Goal: Task Accomplishment & Management: Use online tool/utility

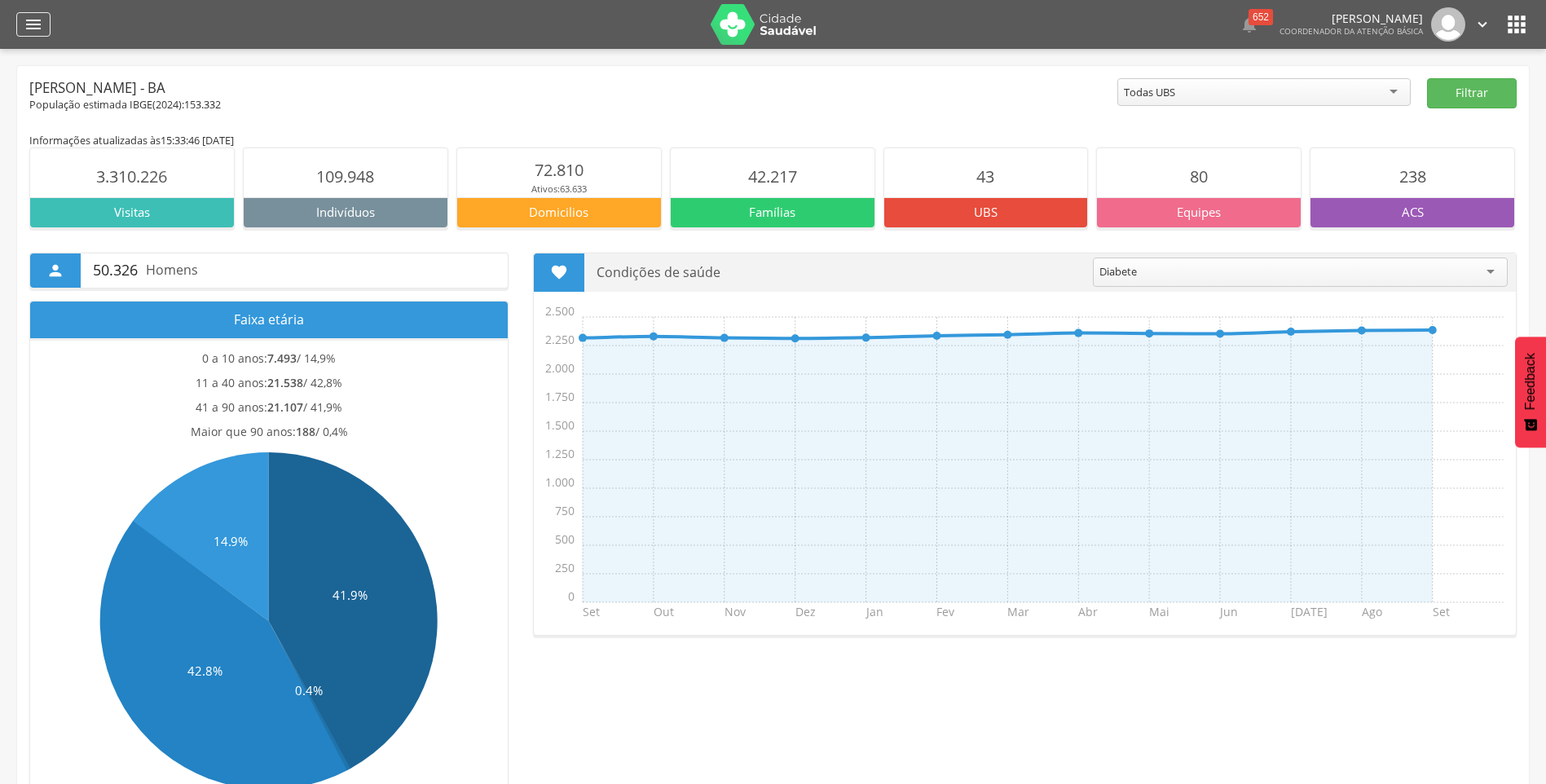
click at [41, 24] on icon "" at bounding box center [34, 24] width 20 height 20
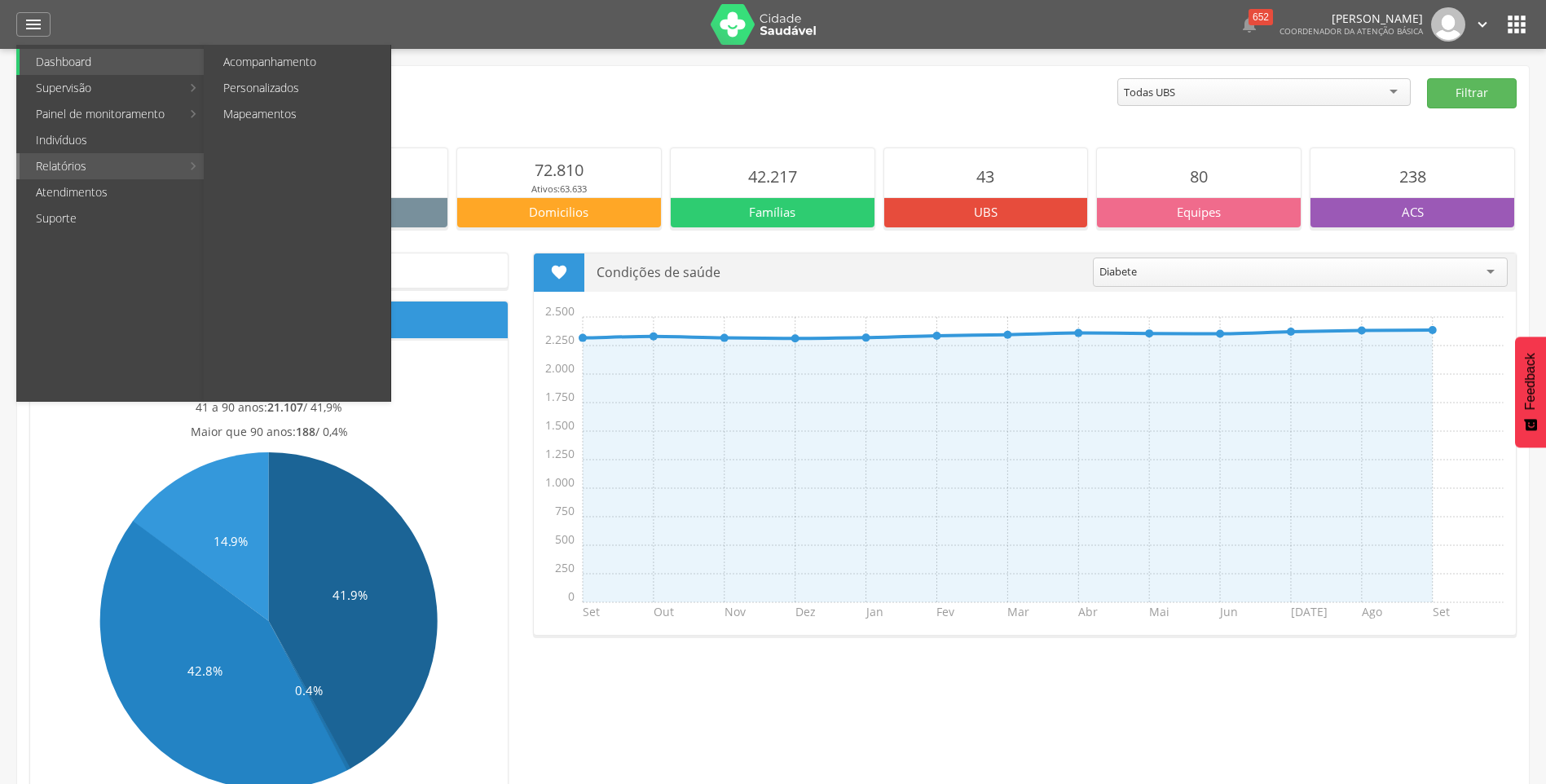
click at [68, 160] on link "Relatórios" at bounding box center [100, 166] width 161 height 26
click at [307, 83] on link "Personalizados" at bounding box center [299, 87] width 184 height 26
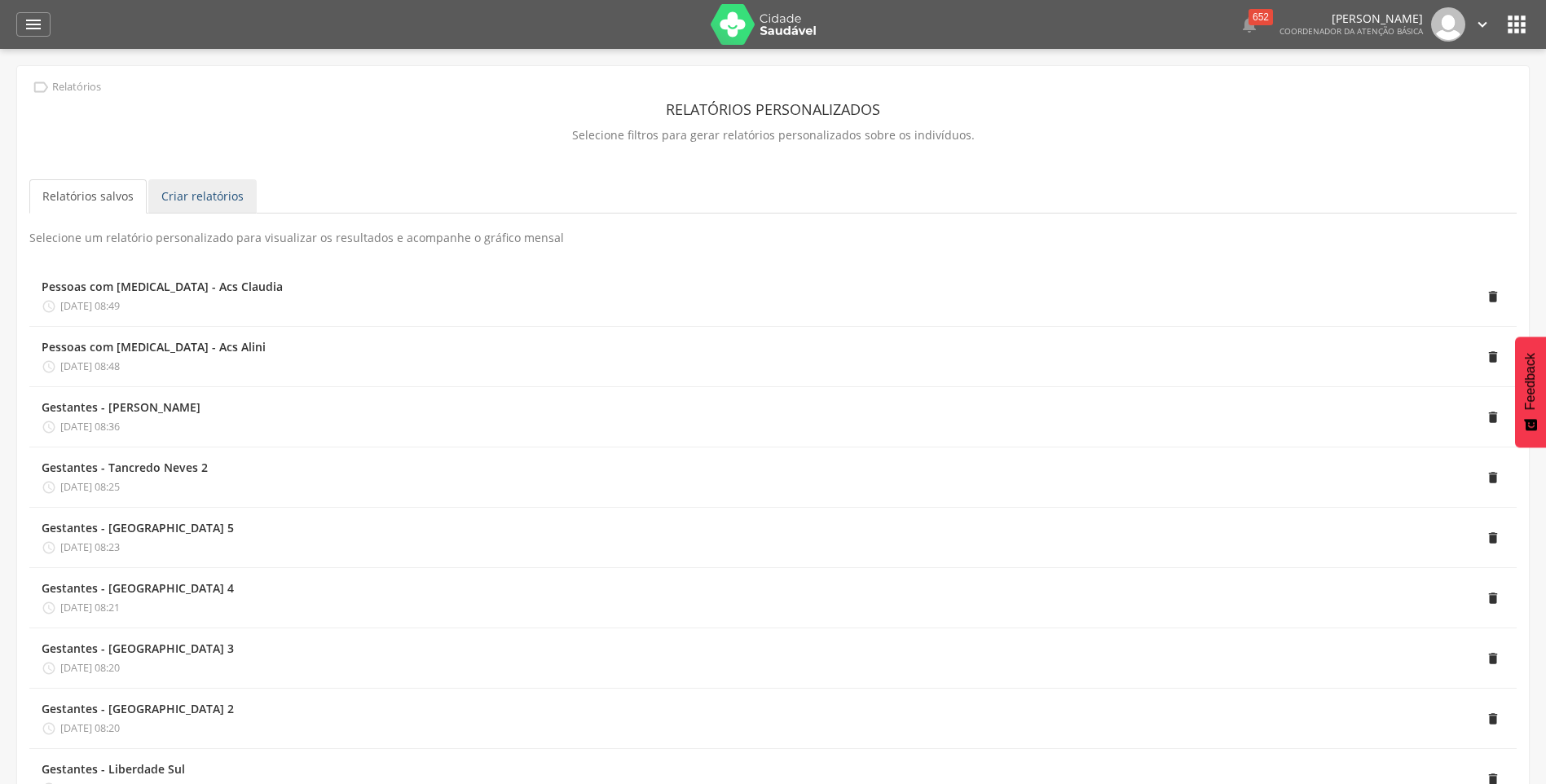
click at [217, 199] on link "Criar relatórios" at bounding box center [202, 196] width 109 height 34
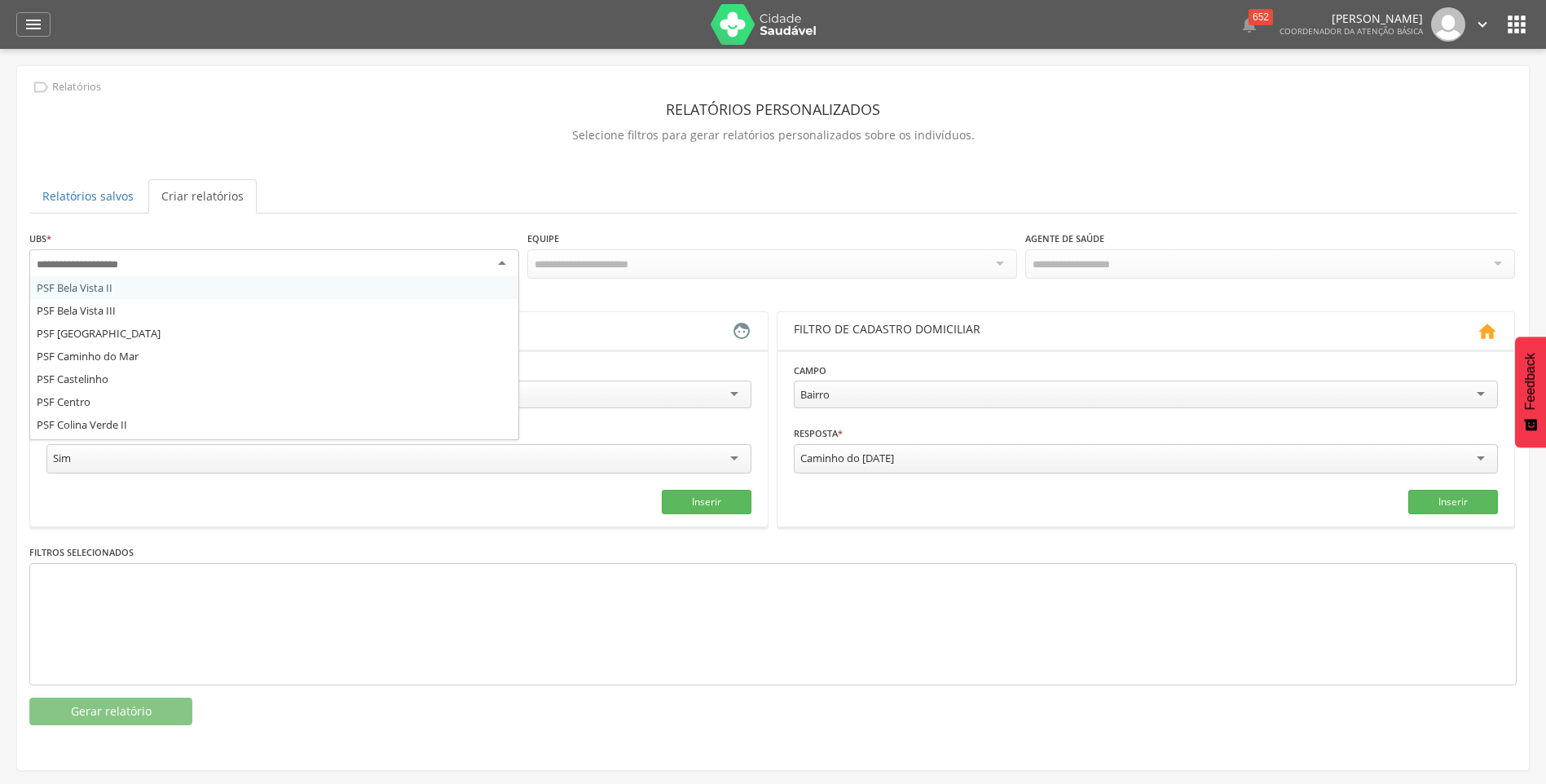
click at [105, 257] on input "select-one" at bounding box center [90, 265] width 107 height 14
click at [339, 168] on div " Relatórios Relatórios personalizados Selecione filtros para gerar relatórios …" at bounding box center [773, 402] width 1512 height 672
click at [755, 28] on img at bounding box center [764, 25] width 106 height 41
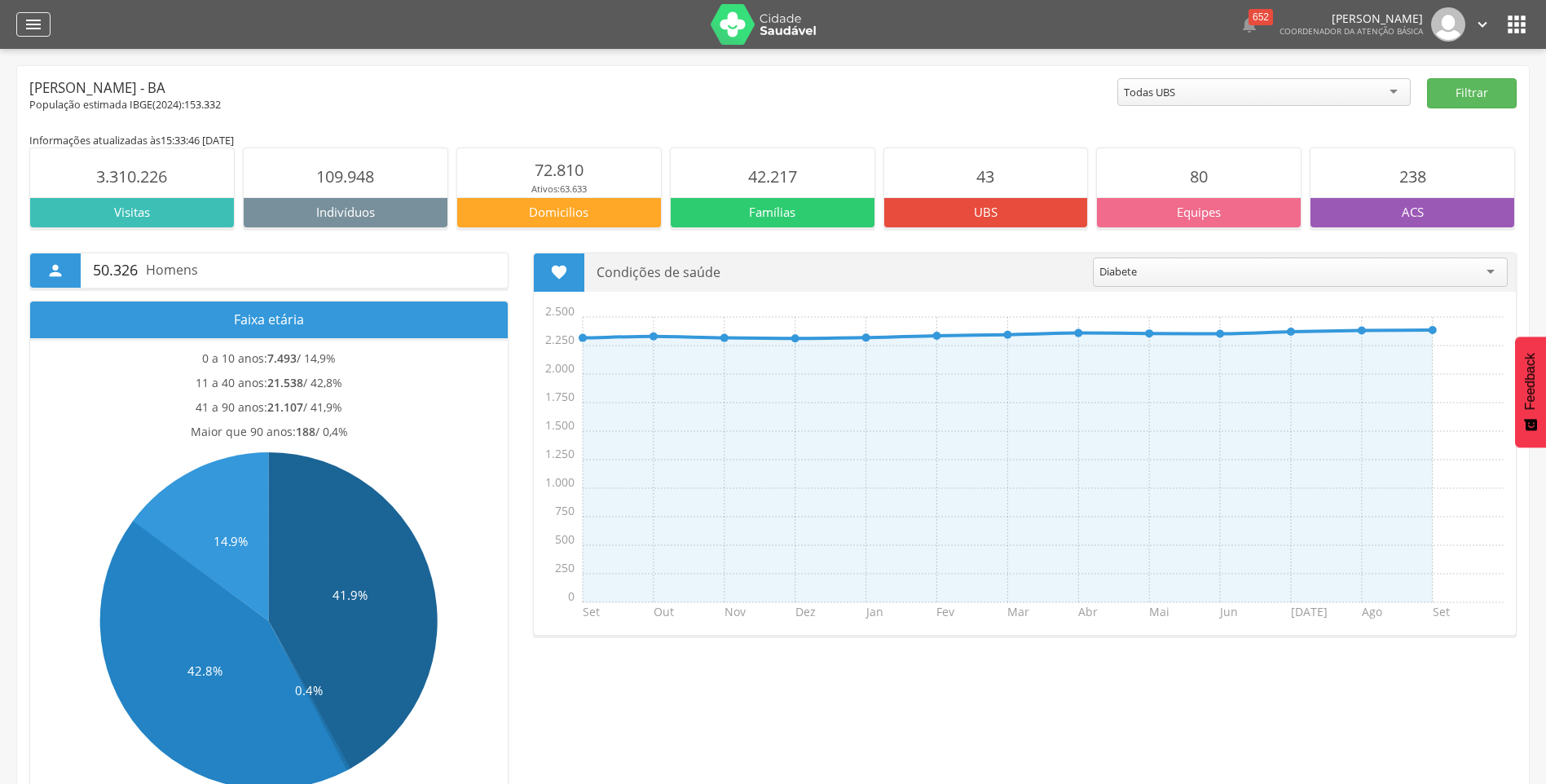
click at [37, 25] on icon "" at bounding box center [34, 24] width 20 height 20
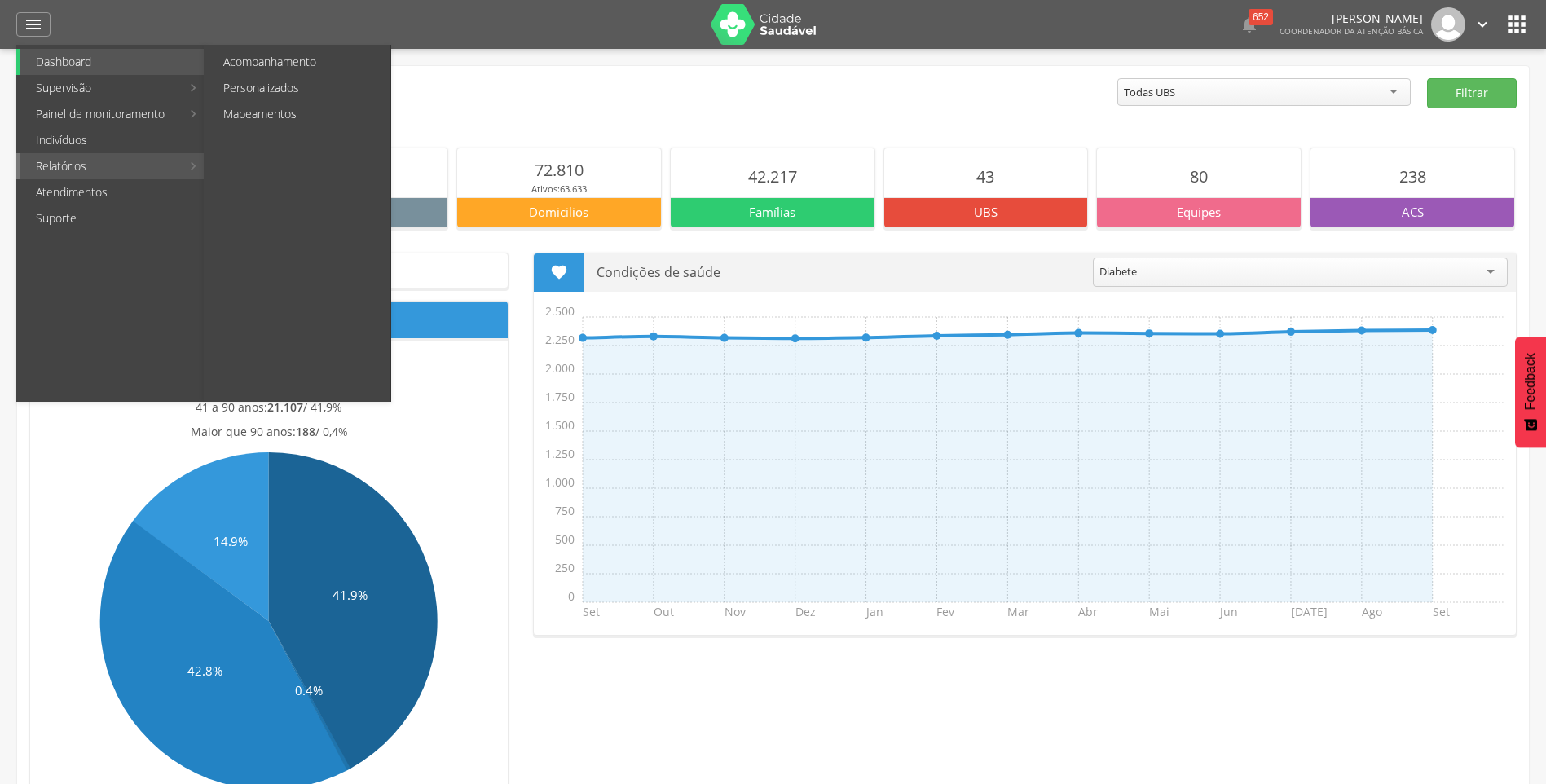
click at [74, 159] on link "Relatórios" at bounding box center [100, 166] width 161 height 26
click at [273, 76] on link "Personalizados" at bounding box center [299, 87] width 184 height 26
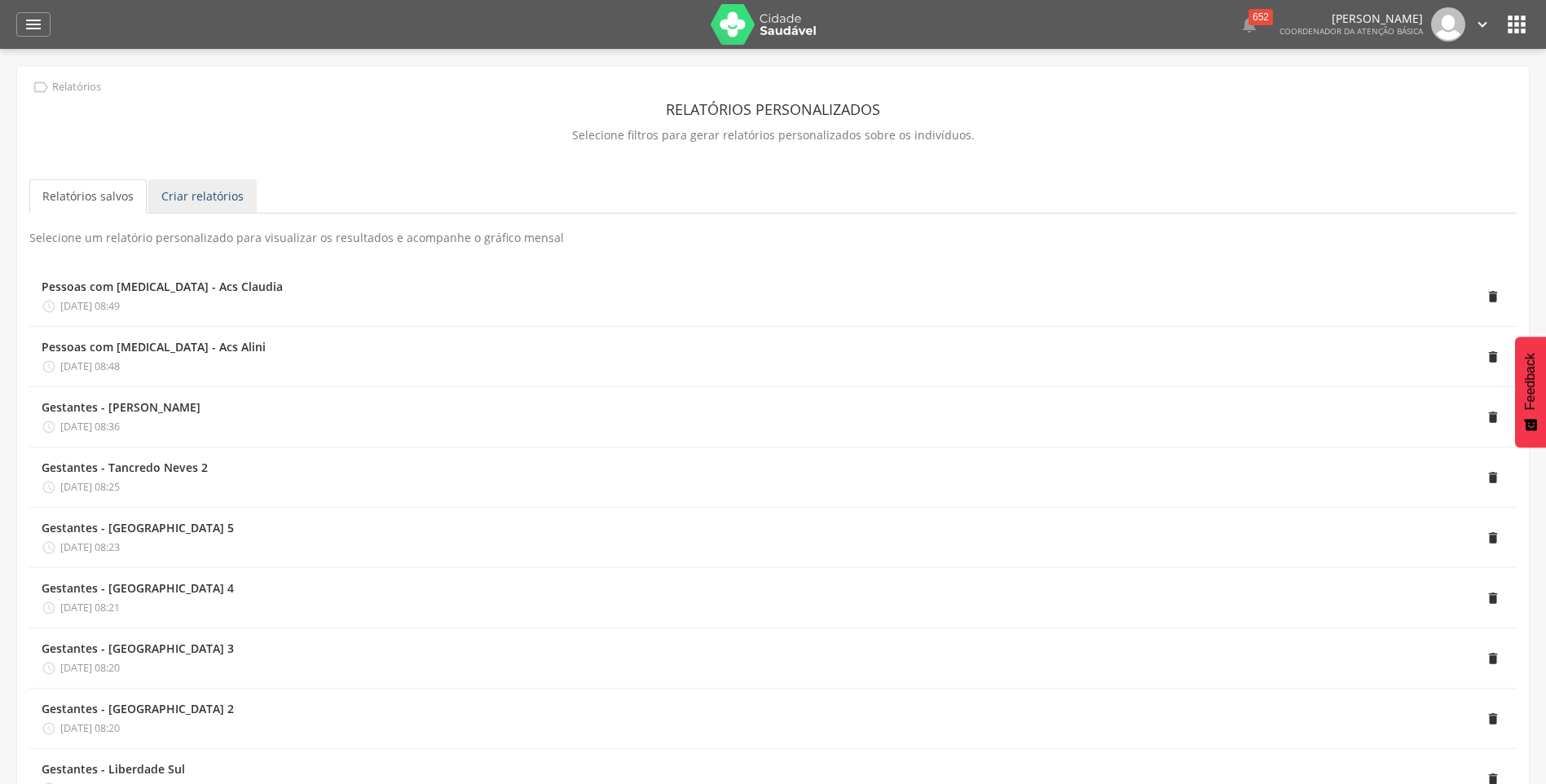
click at [200, 192] on link "Criar relatórios" at bounding box center [202, 196] width 109 height 34
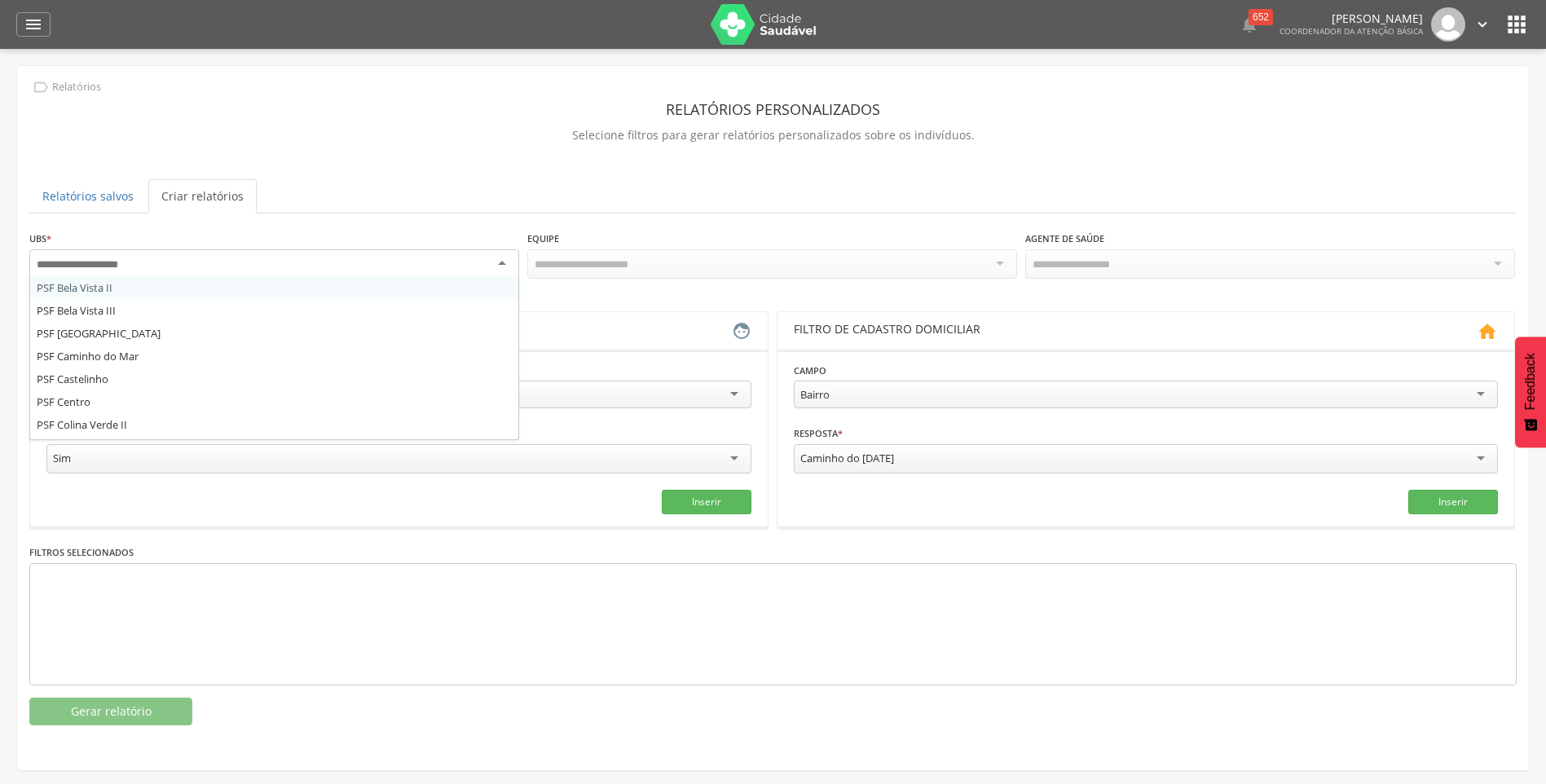
click at [110, 260] on input "select-one" at bounding box center [90, 265] width 107 height 14
type input "**"
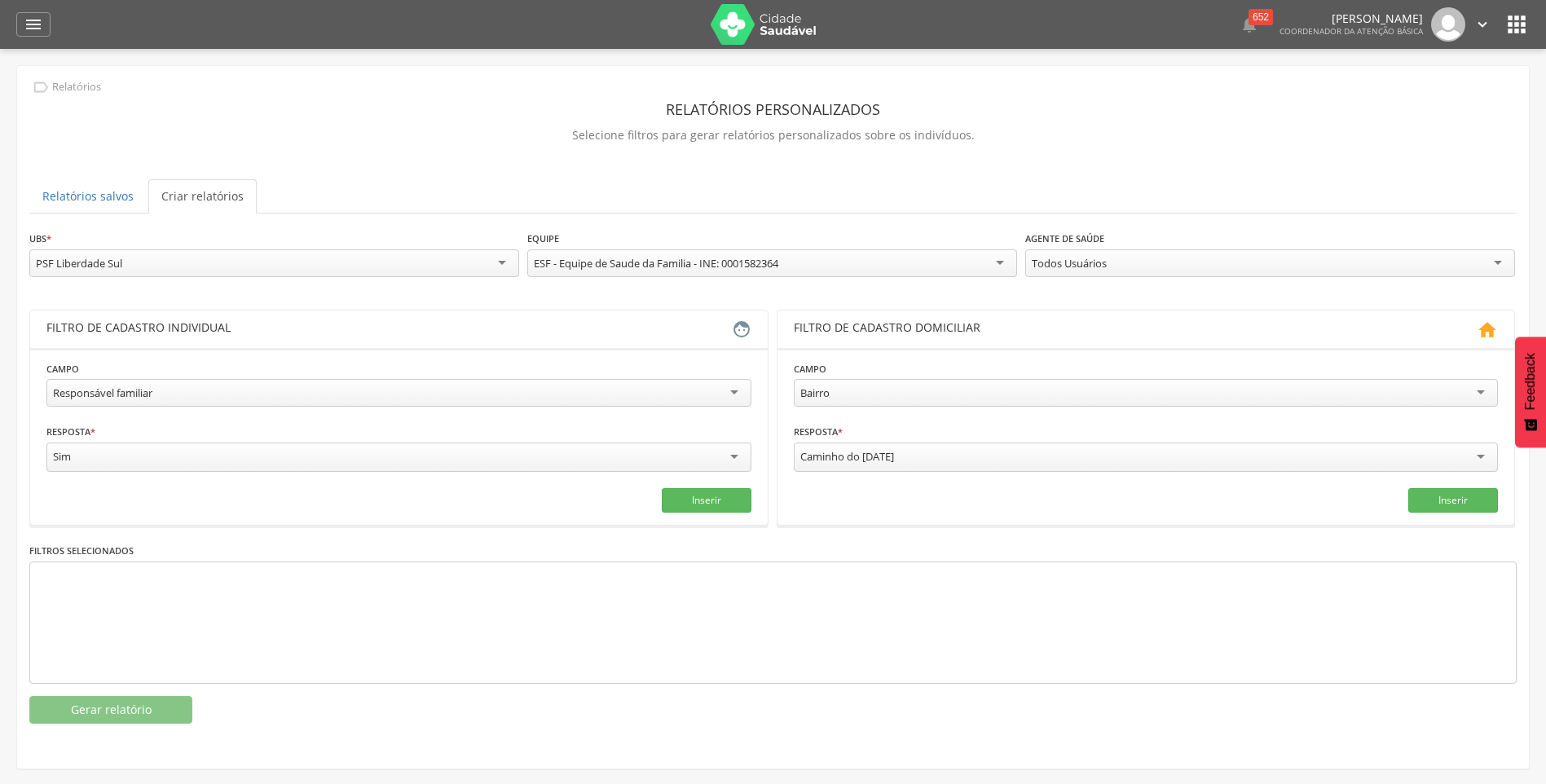
click at [230, 399] on div "Responsável familiar" at bounding box center [398, 392] width 705 height 28
type input "***"
click at [686, 494] on button "Inserir" at bounding box center [707, 500] width 90 height 24
click at [156, 701] on button "Gerar relatório" at bounding box center [110, 709] width 163 height 28
